Goal: Register for event/course

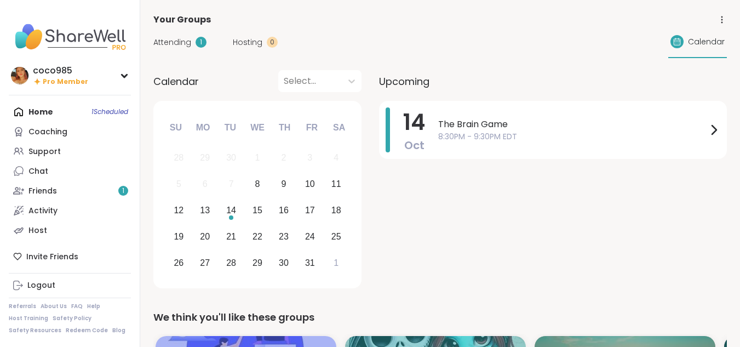
click at [57, 109] on div "Home 1 Scheduled Coaching Support Chat Friends 1 Activity Host" at bounding box center [70, 171] width 122 height 138
click at [50, 111] on div "Home 1 Scheduled Coaching Support Chat Friends 1 Activity Host" at bounding box center [70, 171] width 122 height 138
click at [63, 149] on link "Support" at bounding box center [70, 151] width 122 height 20
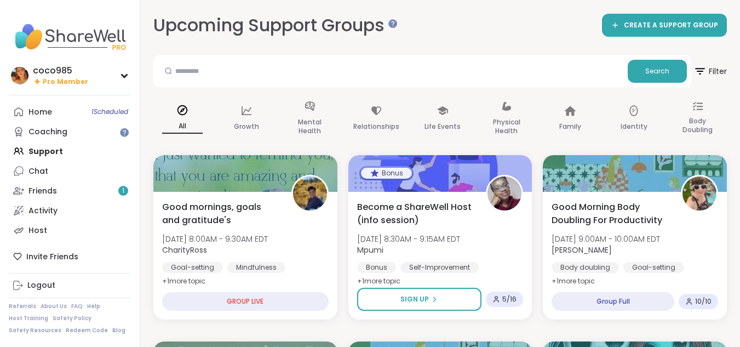
click at [531, 288] on div "Become a ShareWell Host (info session) [DATE] 8:30AM - 9:15AM EDT Mpumi Bonus […" at bounding box center [440, 256] width 184 height 128
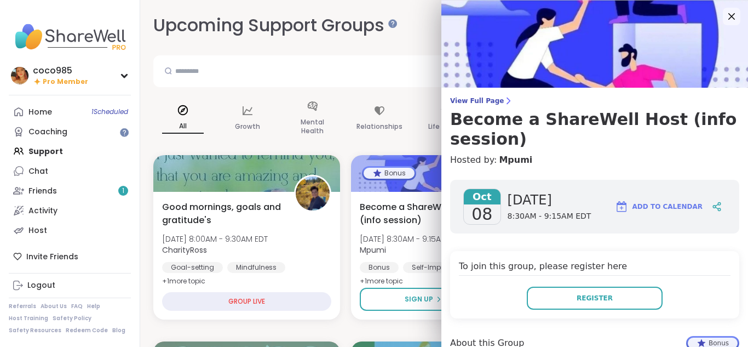
click at [725, 23] on icon at bounding box center [731, 16] width 13 height 13
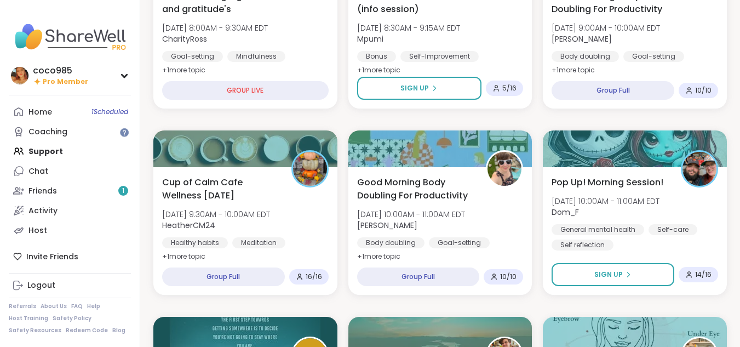
scroll to position [213, 0]
